Goal: Transaction & Acquisition: Purchase product/service

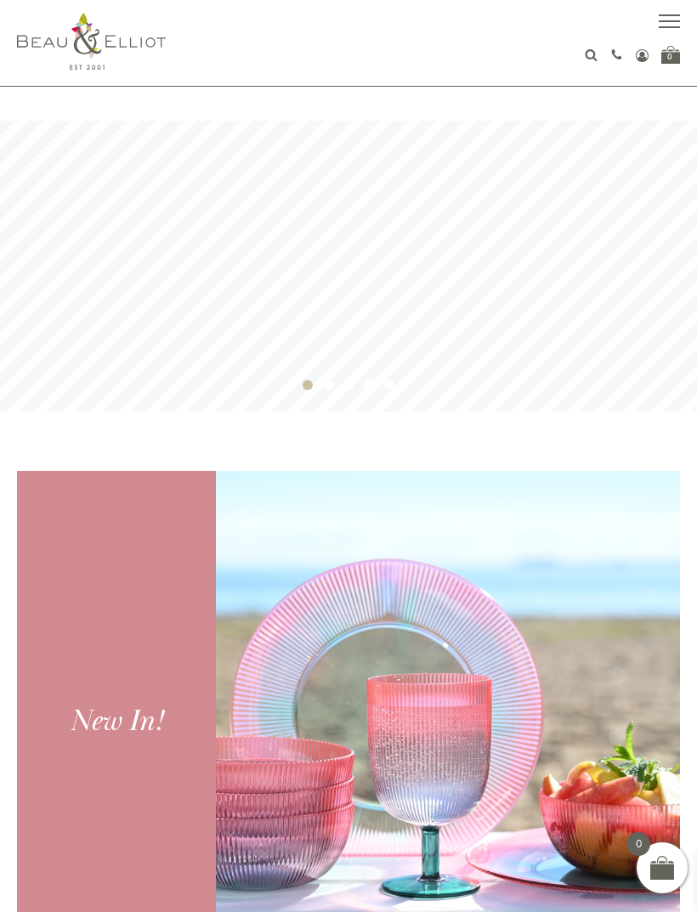
click at [669, 14] on span "button" at bounding box center [668, 15] width 21 height 2
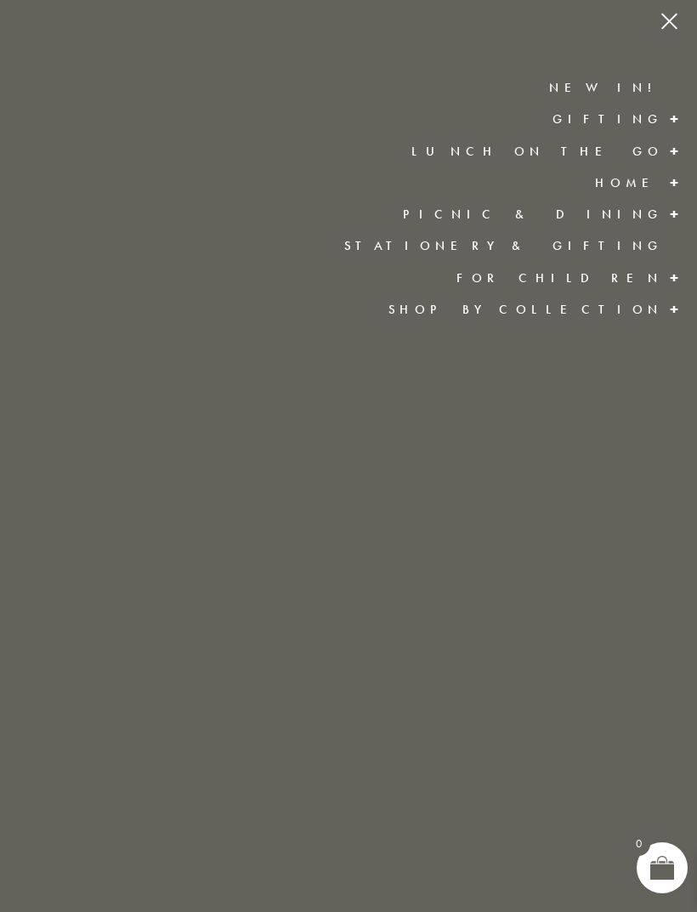
click at [667, 146] on span at bounding box center [674, 151] width 27 height 31
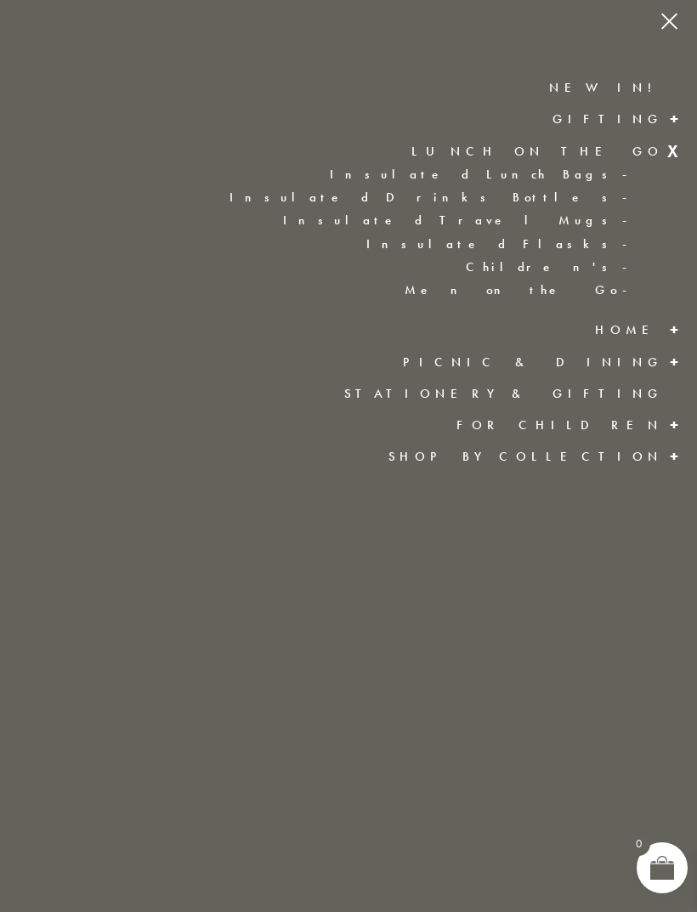
click at [605, 168] on link "Insulated Lunch Bags" at bounding box center [340, 174] width 612 height 14
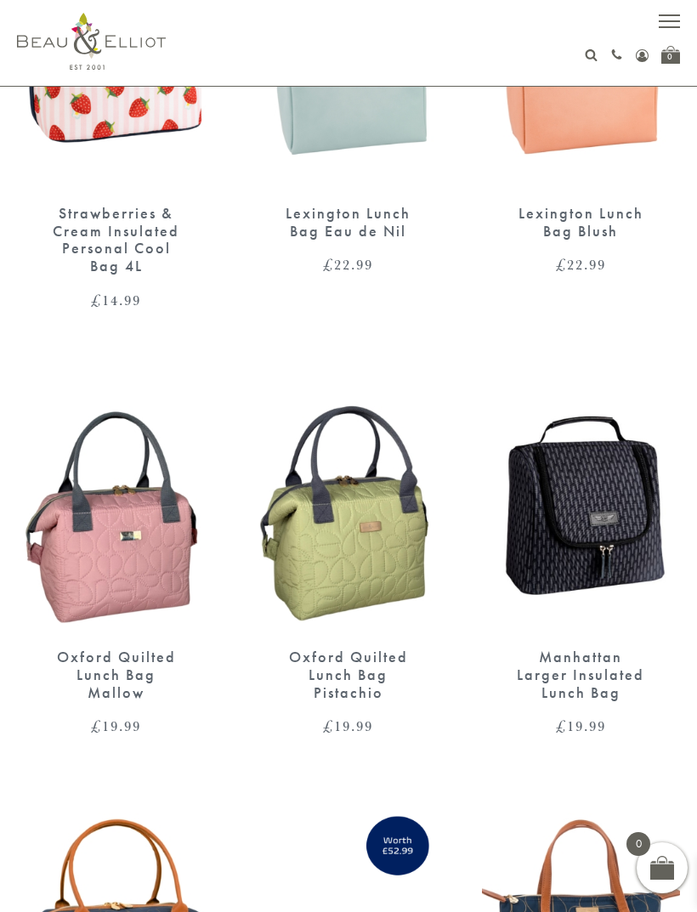
scroll to position [1689, 0]
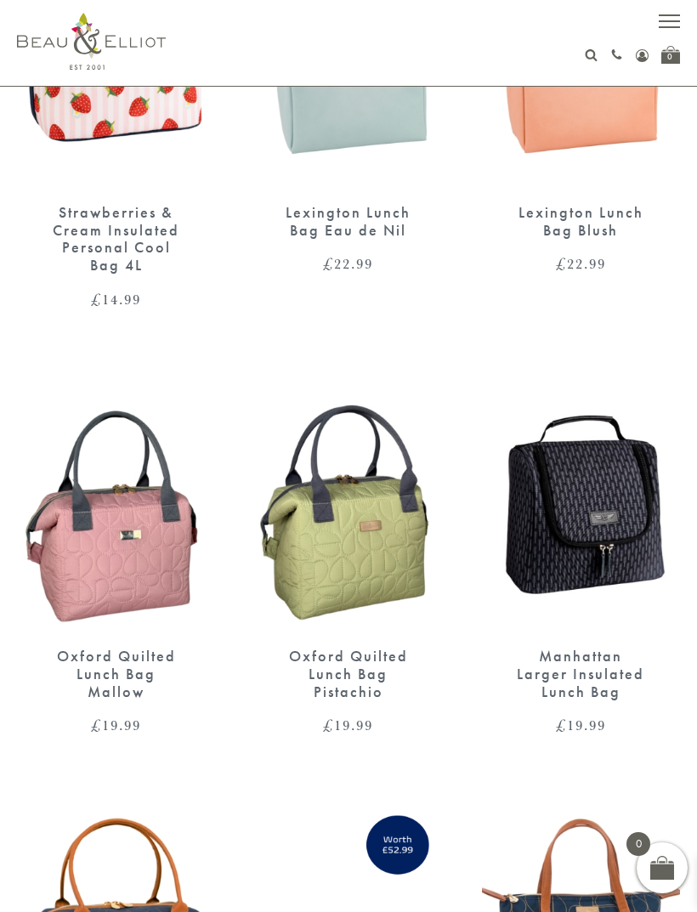
click at [104, 505] on img at bounding box center [116, 503] width 198 height 256
click at [106, 536] on img at bounding box center [116, 503] width 198 height 256
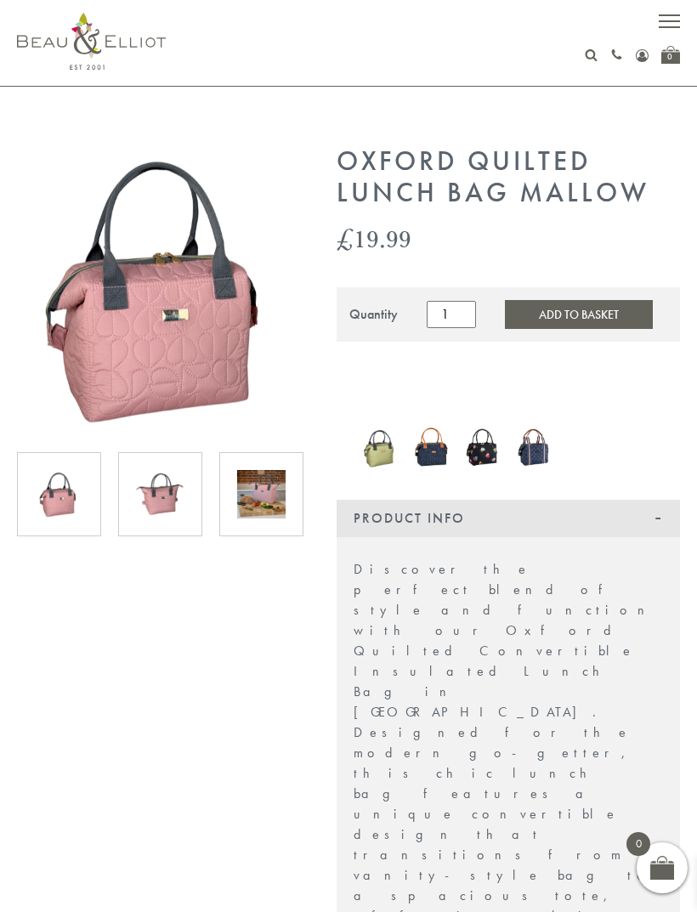
click at [252, 500] on img at bounding box center [261, 494] width 48 height 48
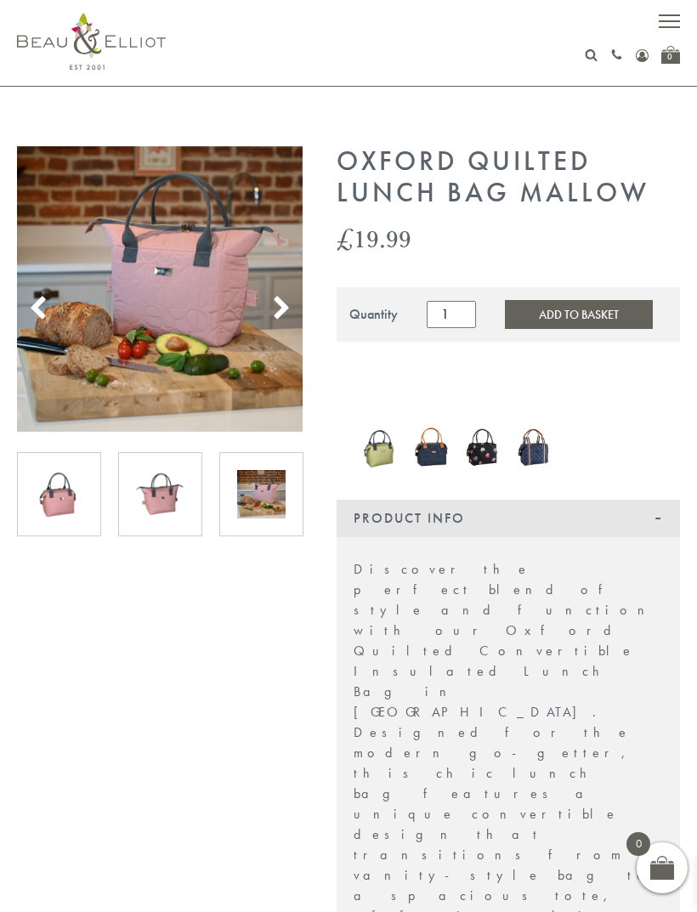
click at [253, 483] on img at bounding box center [261, 494] width 48 height 48
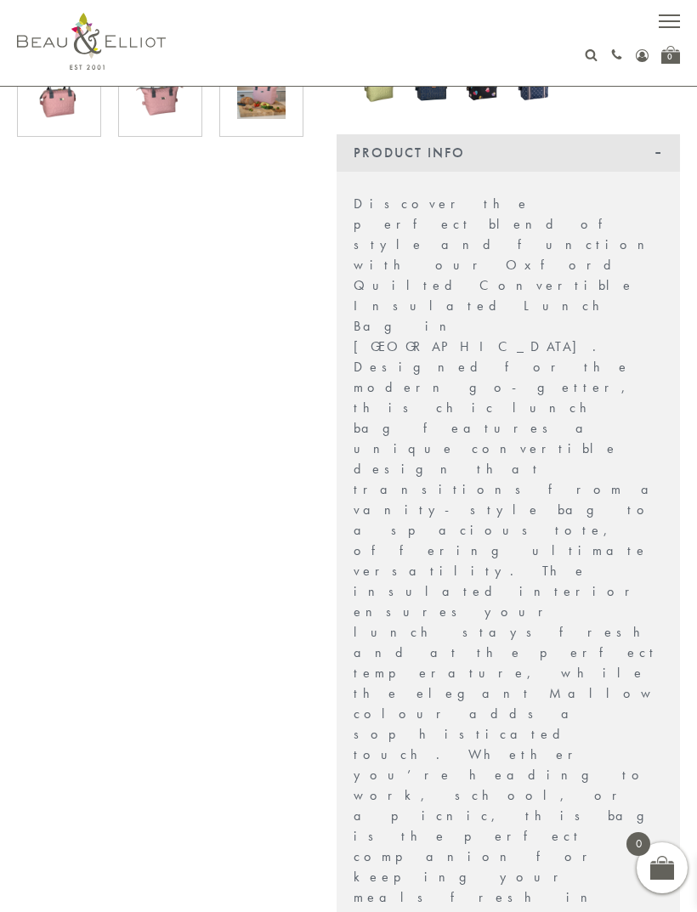
scroll to position [396, 0]
